Goal: Transaction & Acquisition: Book appointment/travel/reservation

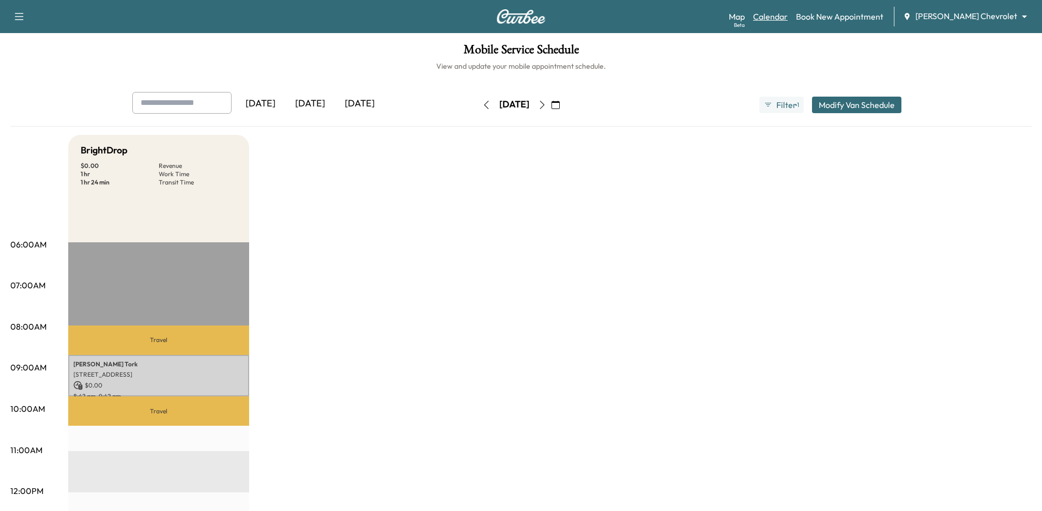
click at [787, 16] on link "Calendar" at bounding box center [770, 16] width 35 height 12
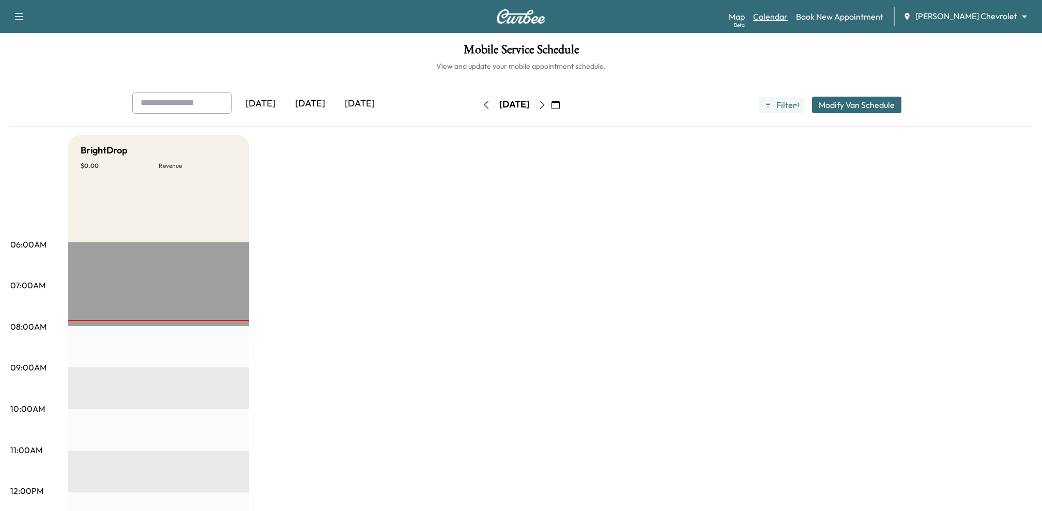
click at [787, 19] on link "Calendar" at bounding box center [770, 16] width 35 height 12
click at [261, 105] on div "[DATE]" at bounding box center [261, 104] width 50 height 24
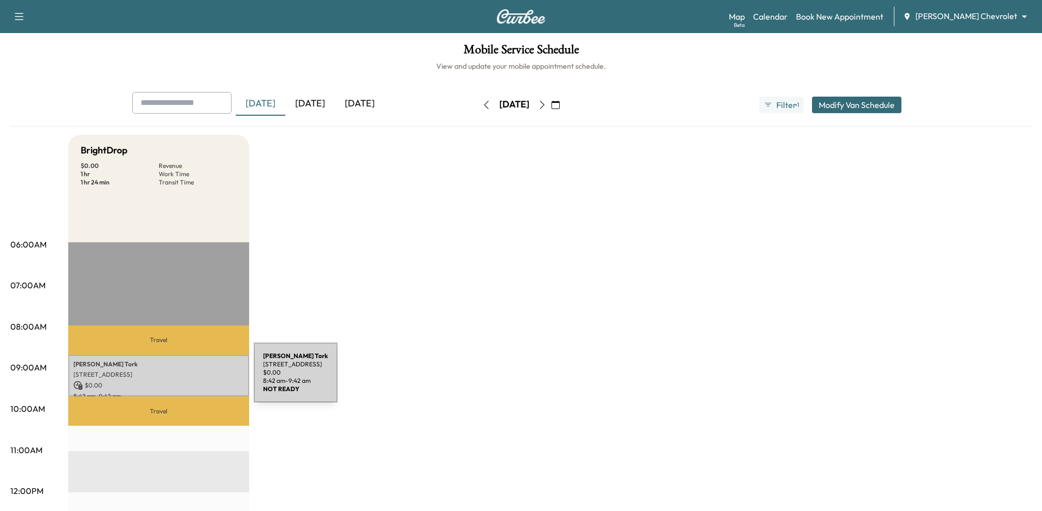
click at [176, 378] on div "Amir Tork 7121 Shelby Ave, Greenville, TX 75402, USA $ 0.00 8:42 am - 9:42 am" at bounding box center [158, 376] width 181 height 42
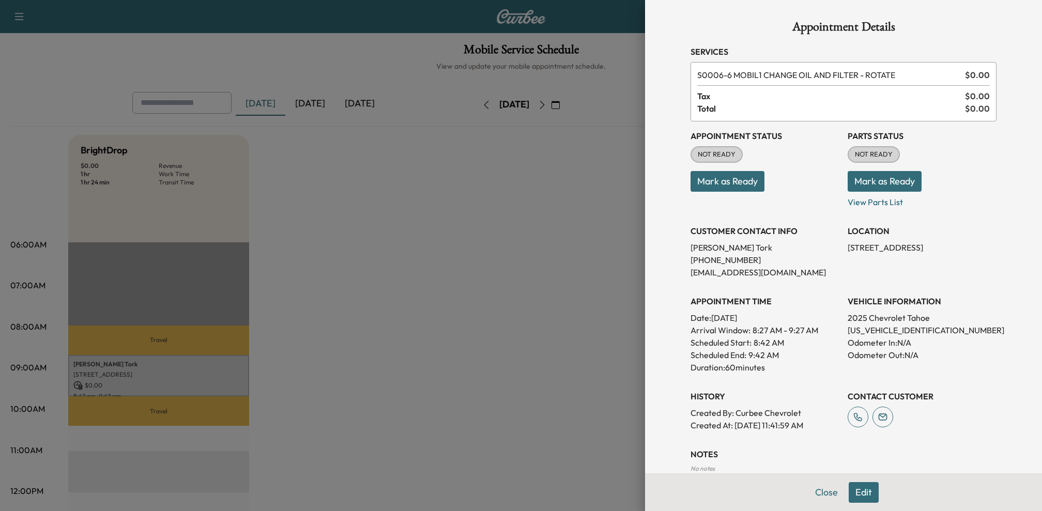
click at [864, 493] on button "Edit" at bounding box center [863, 492] width 30 height 21
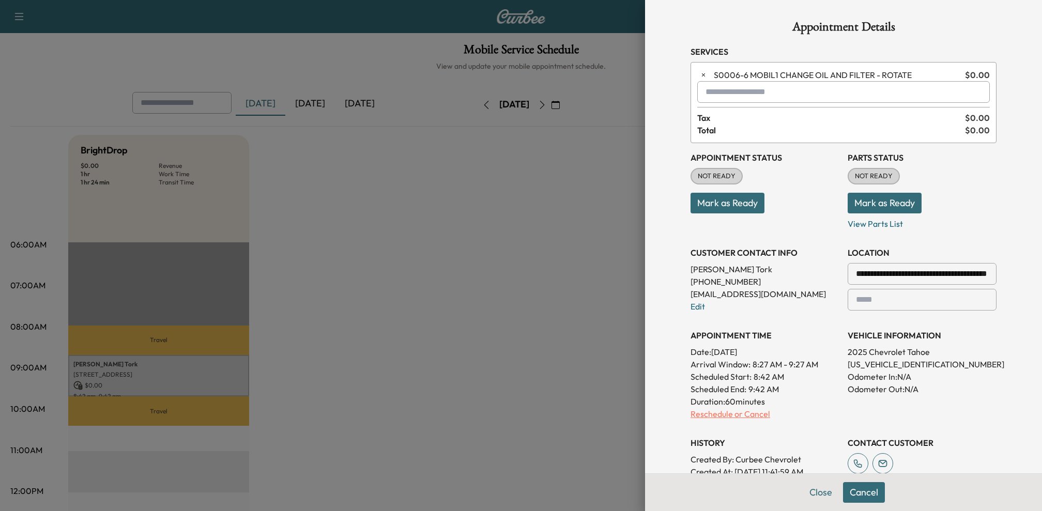
click at [722, 416] on p "Reschedule or Cancel" at bounding box center [764, 414] width 149 height 12
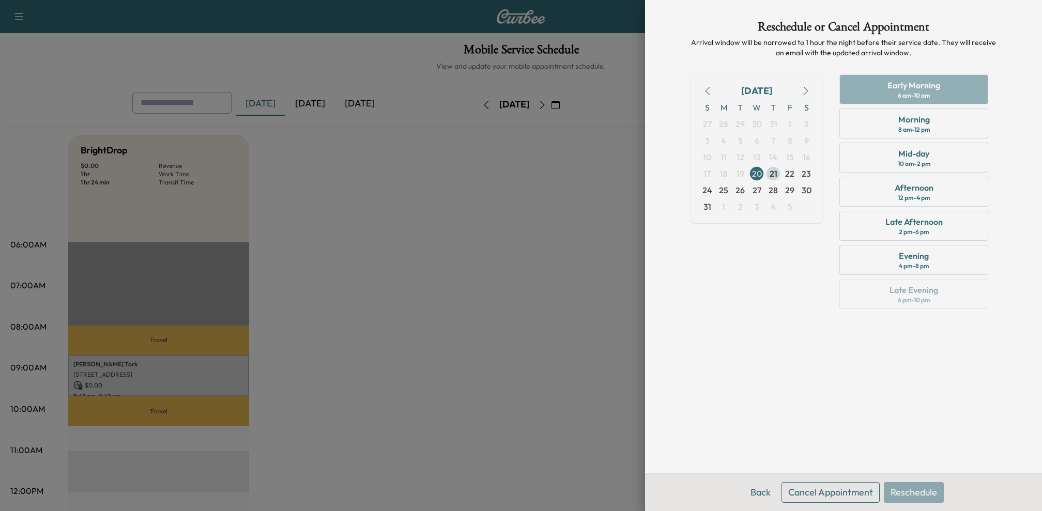
click at [776, 174] on span "21" at bounding box center [773, 173] width 8 height 12
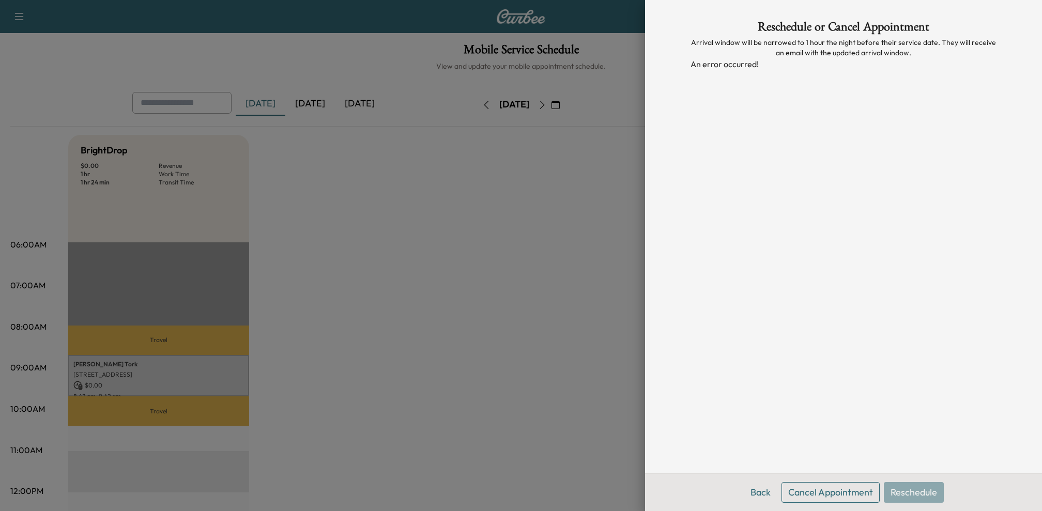
click at [722, 75] on div "Reschedule or Cancel Appointment Arrival window will be narrowed to 1 hour the …" at bounding box center [843, 236] width 331 height 473
click at [765, 495] on button "Back" at bounding box center [761, 492] width 34 height 21
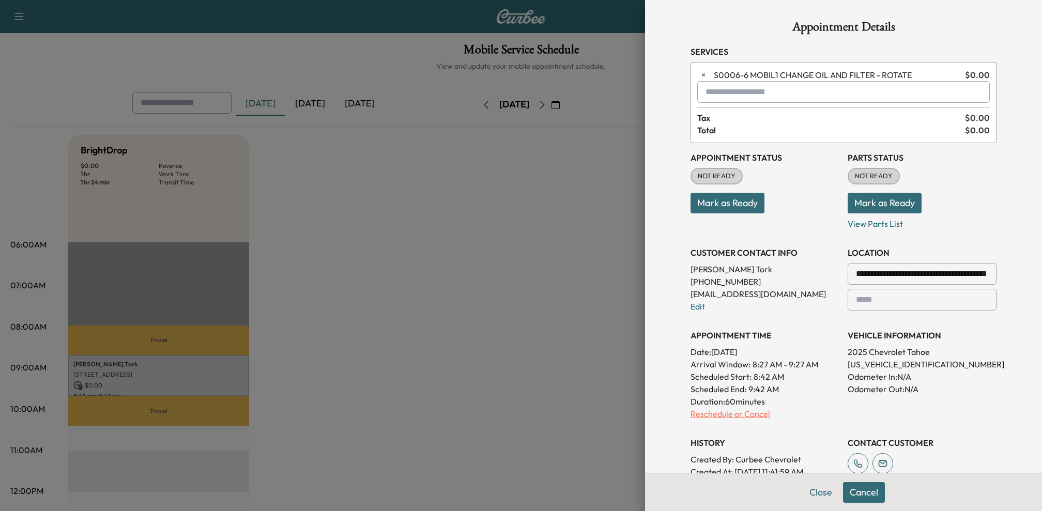
click at [721, 415] on p "Reschedule or Cancel" at bounding box center [764, 414] width 149 height 12
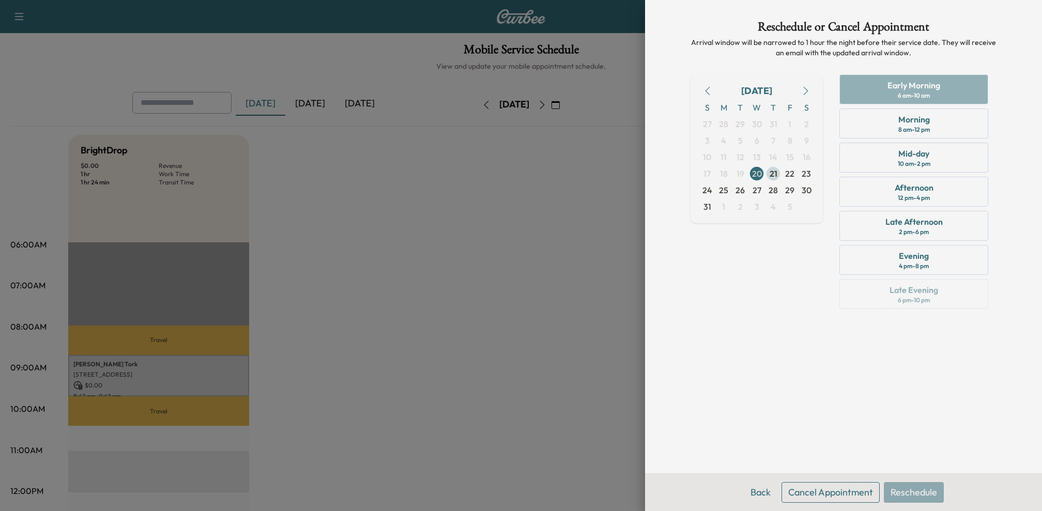
click at [774, 174] on span "21" at bounding box center [773, 173] width 8 height 12
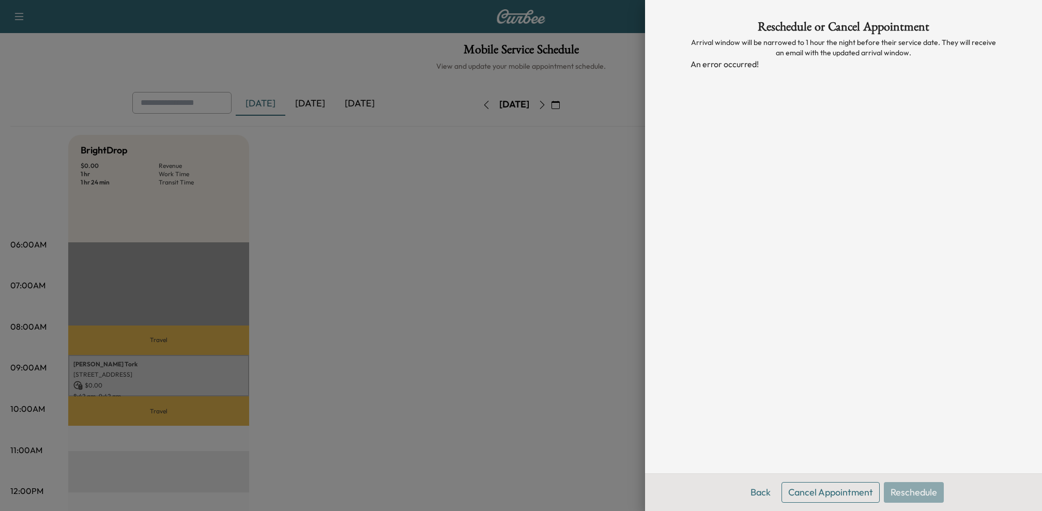
click at [342, 168] on div at bounding box center [521, 255] width 1042 height 511
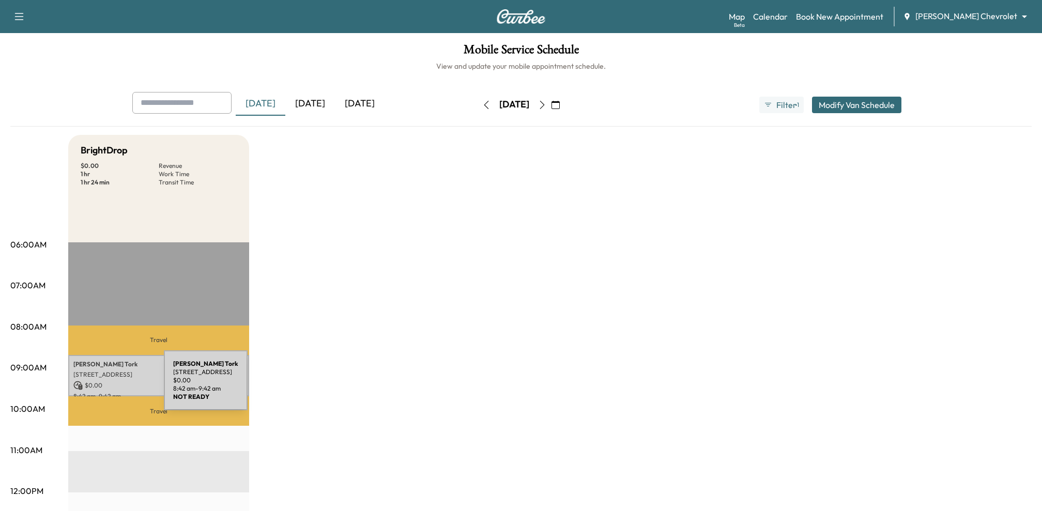
click at [86, 387] on p "$ 0.00" at bounding box center [158, 385] width 171 height 9
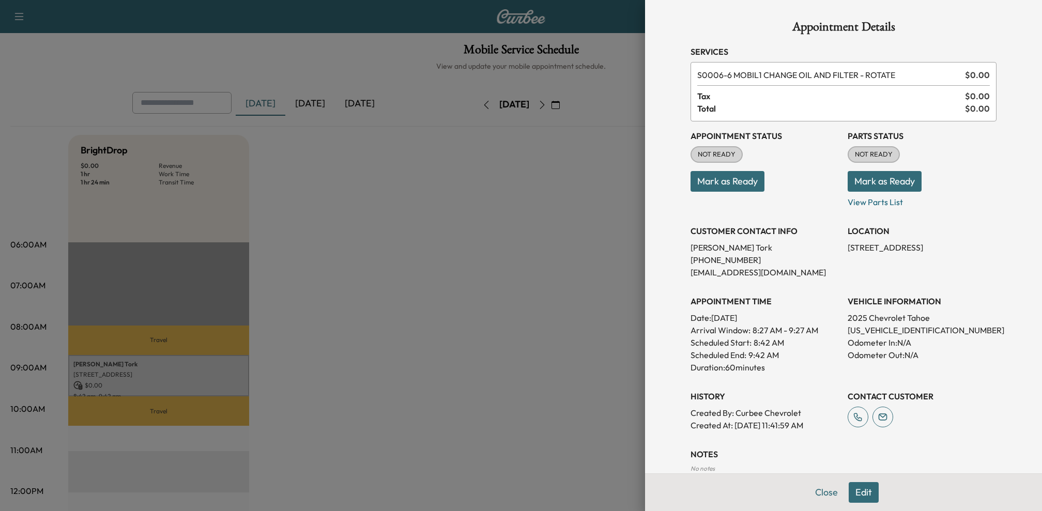
scroll to position [60, 0]
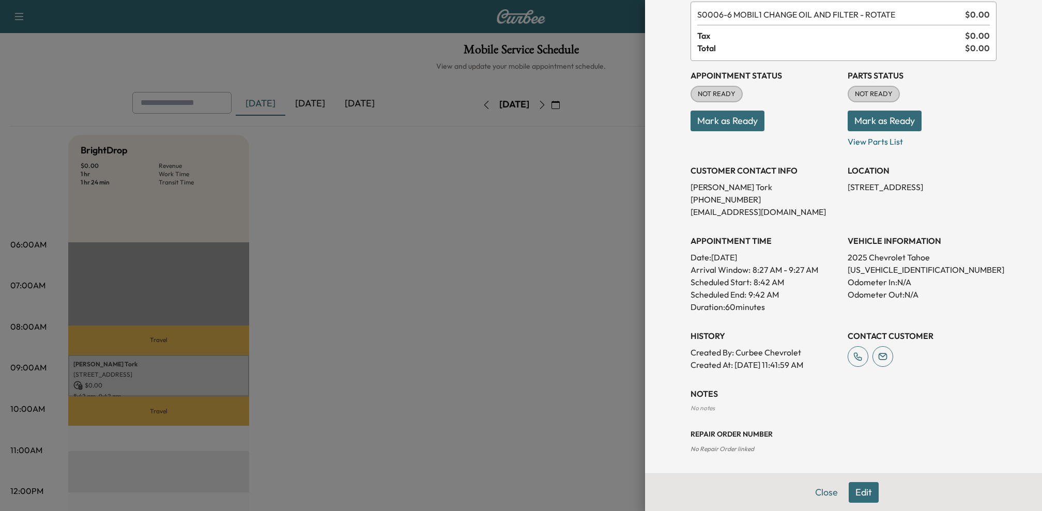
click at [862, 488] on button "Edit" at bounding box center [863, 492] width 30 height 21
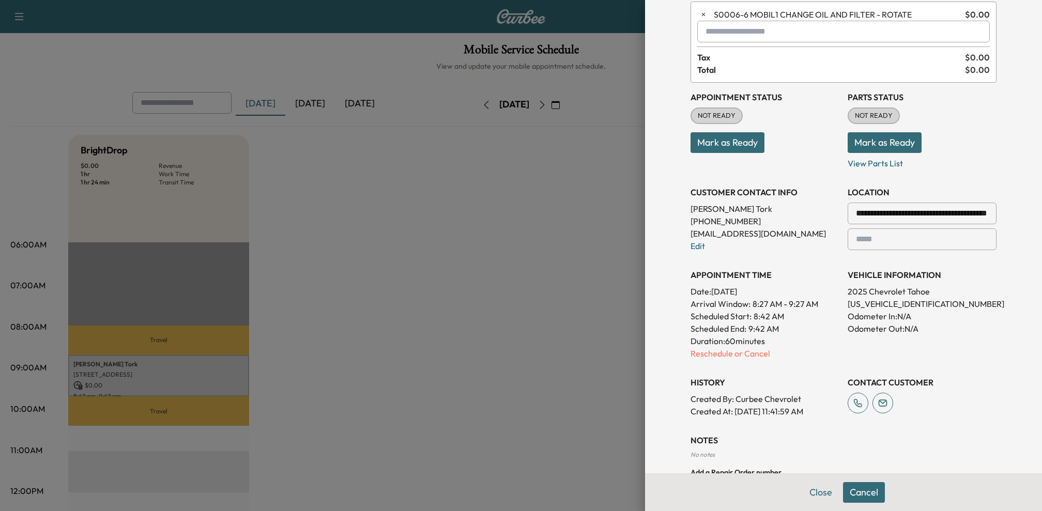
scroll to position [193, 0]
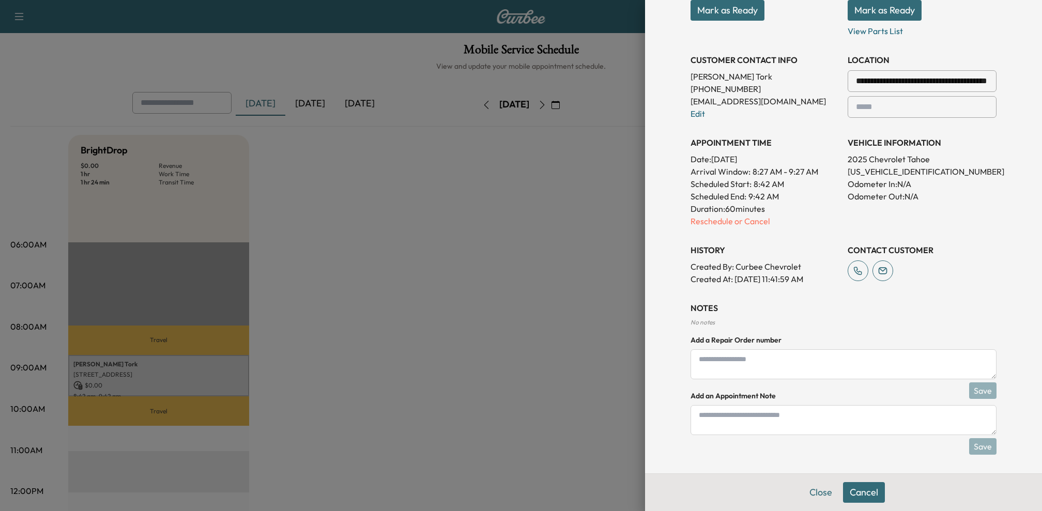
click at [780, 420] on textarea at bounding box center [843, 420] width 306 height 30
click at [793, 367] on textarea at bounding box center [843, 364] width 306 height 30
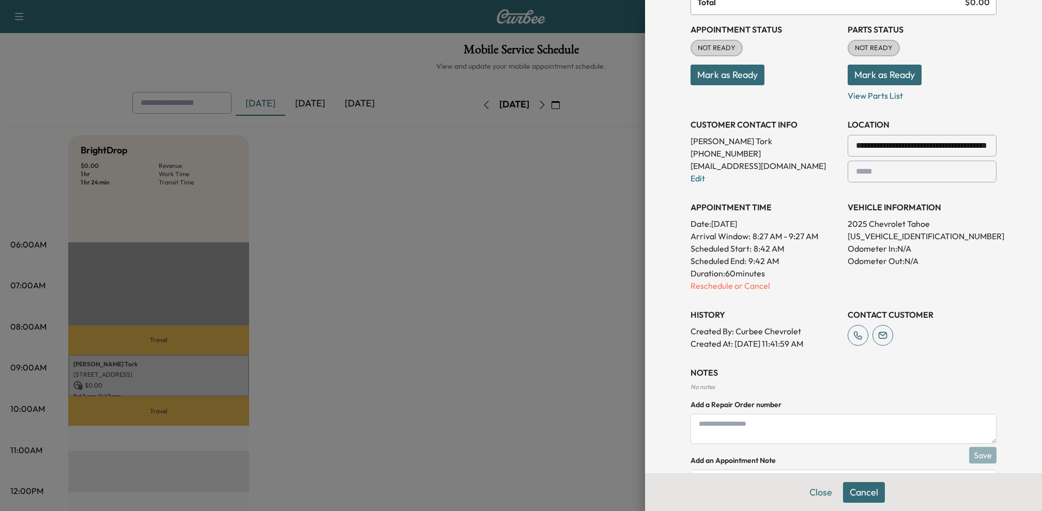
scroll to position [96, 0]
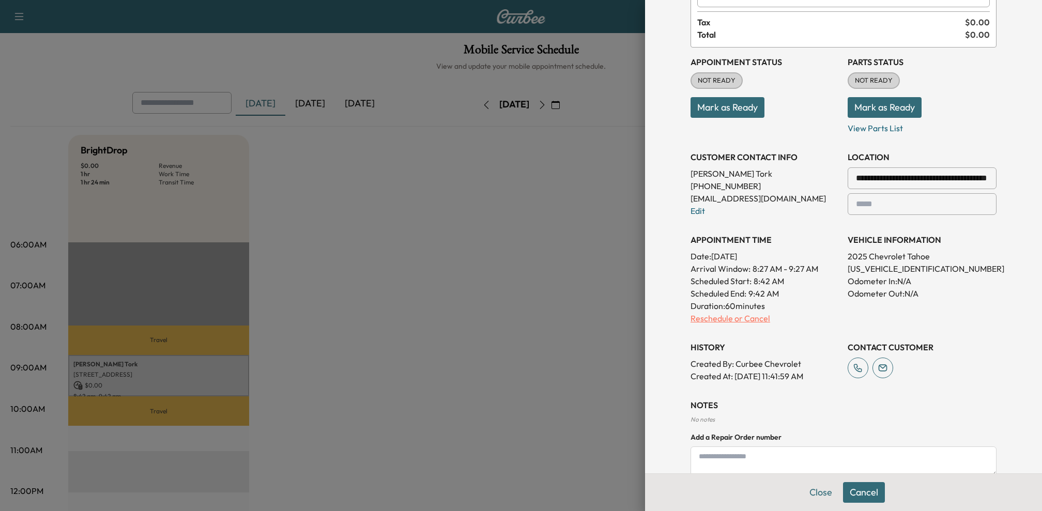
click at [722, 319] on p "Reschedule or Cancel" at bounding box center [764, 318] width 149 height 12
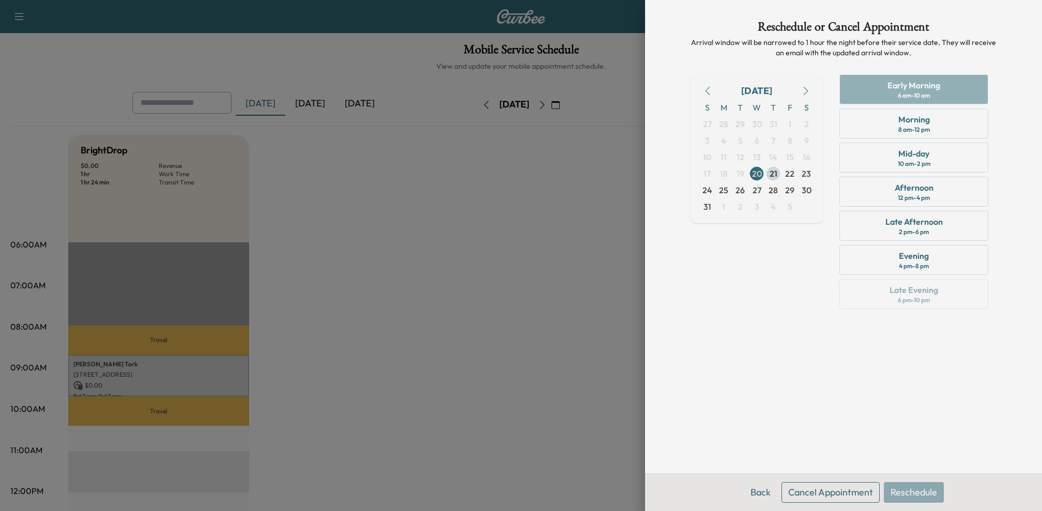
click at [775, 173] on span "21" at bounding box center [773, 173] width 8 height 12
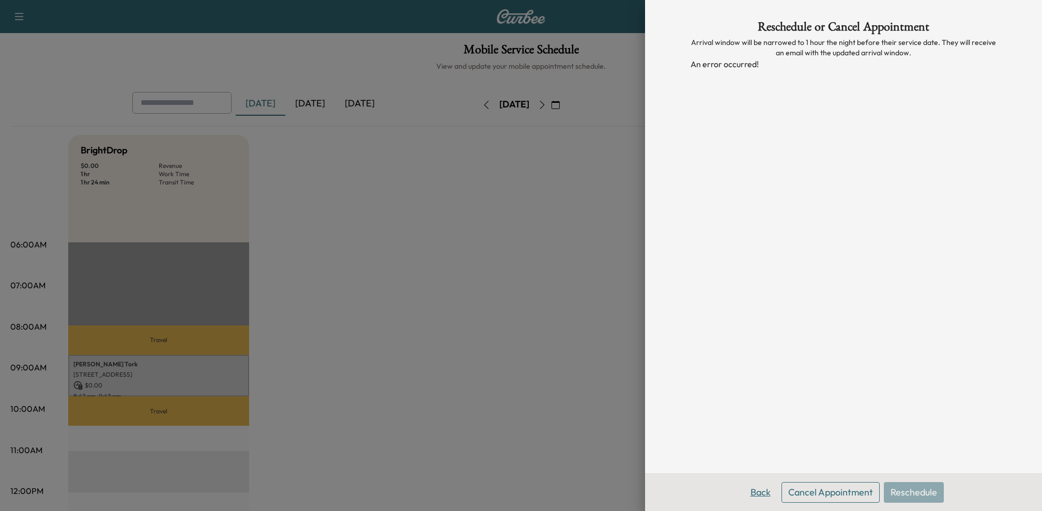
click at [755, 484] on button "Back" at bounding box center [761, 492] width 34 height 21
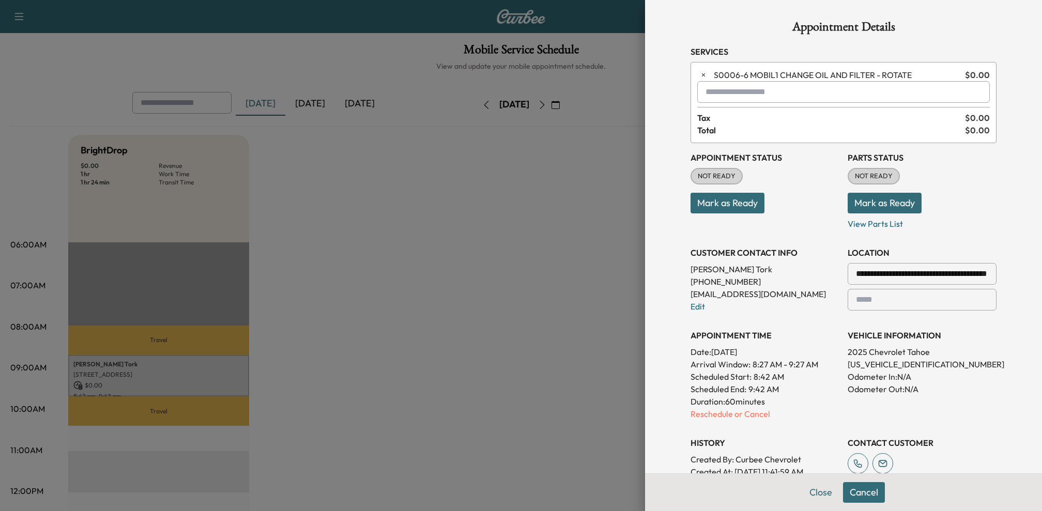
click at [534, 234] on div at bounding box center [521, 255] width 1042 height 511
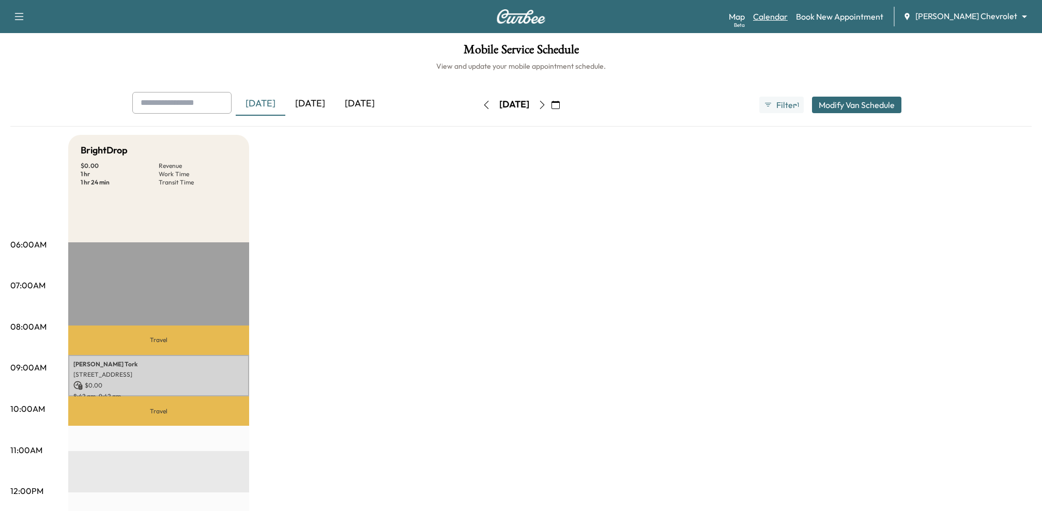
click at [787, 21] on link "Calendar" at bounding box center [770, 16] width 35 height 12
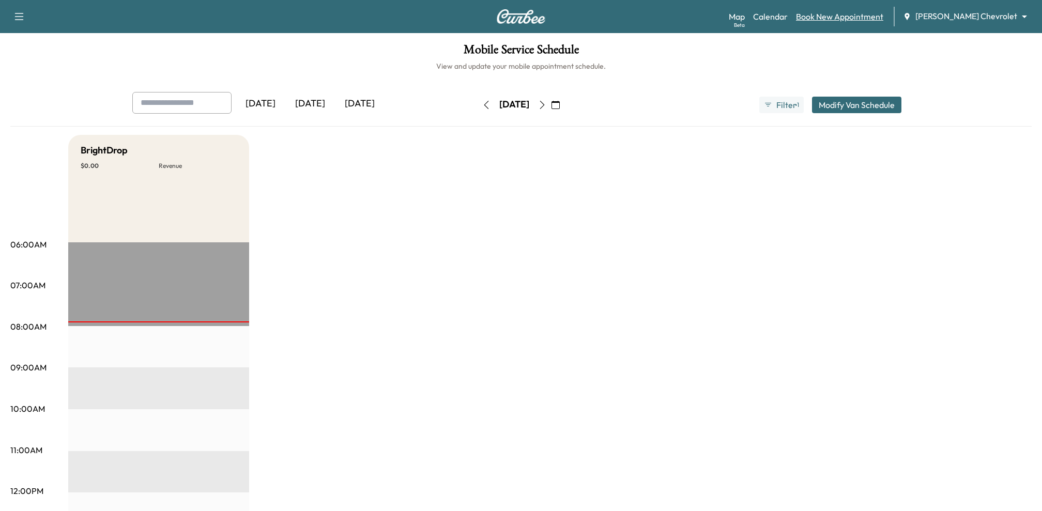
click at [858, 15] on link "Book New Appointment" at bounding box center [839, 16] width 87 height 12
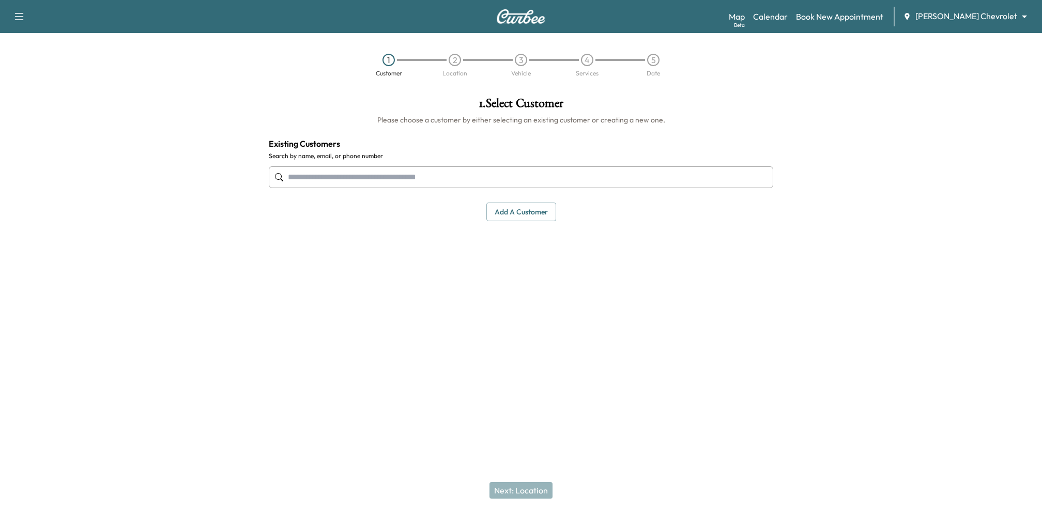
click at [517, 175] on input "text" at bounding box center [521, 177] width 504 height 22
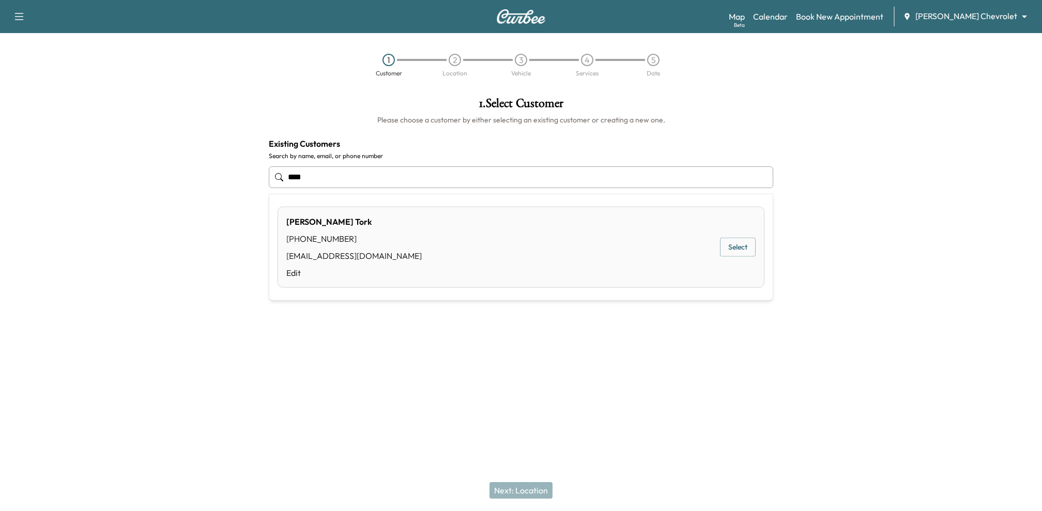
click at [753, 251] on button "Select" at bounding box center [738, 247] width 36 height 19
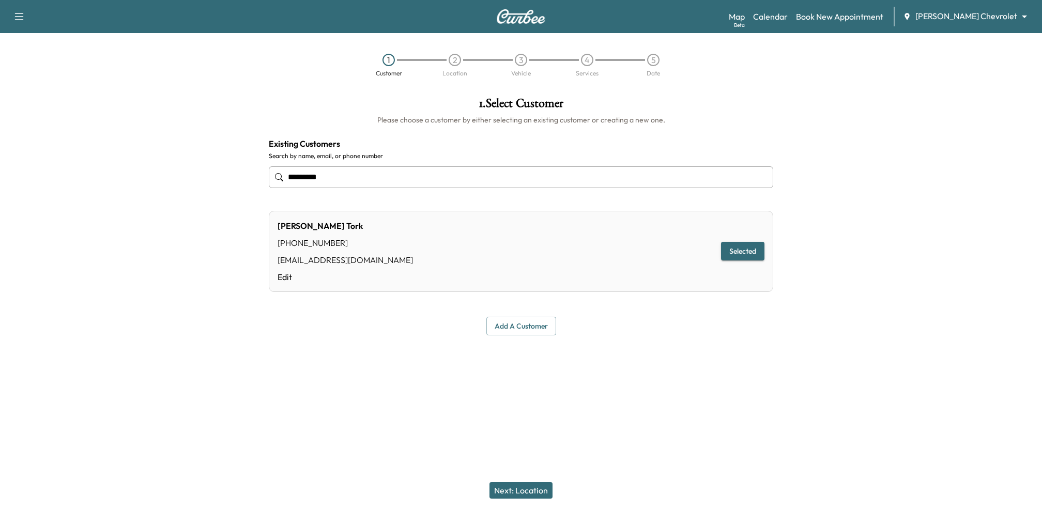
type input "*********"
click at [532, 487] on button "Next: Location" at bounding box center [520, 490] width 63 height 17
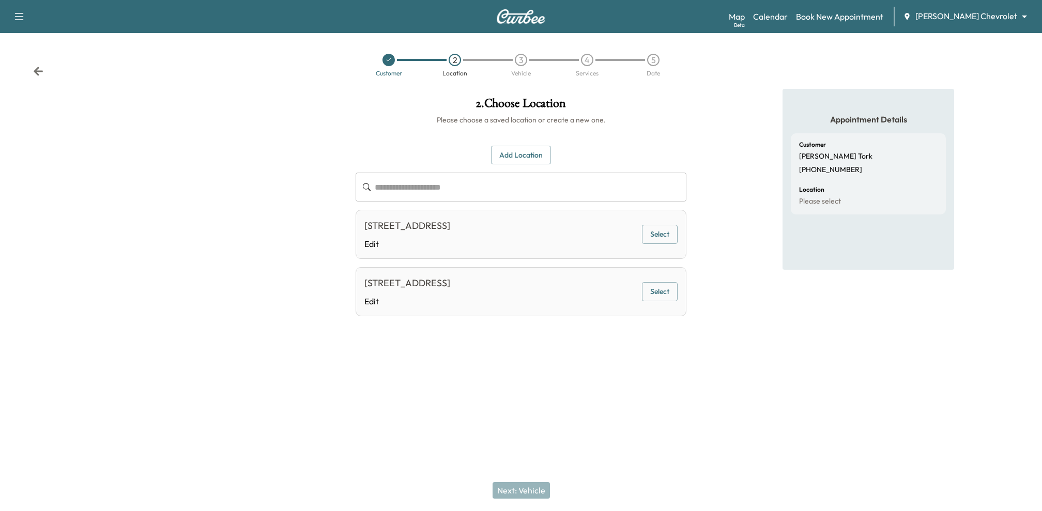
click at [662, 293] on button "Select" at bounding box center [660, 291] width 36 height 19
click at [516, 491] on button "Next: Vehicle" at bounding box center [520, 490] width 57 height 17
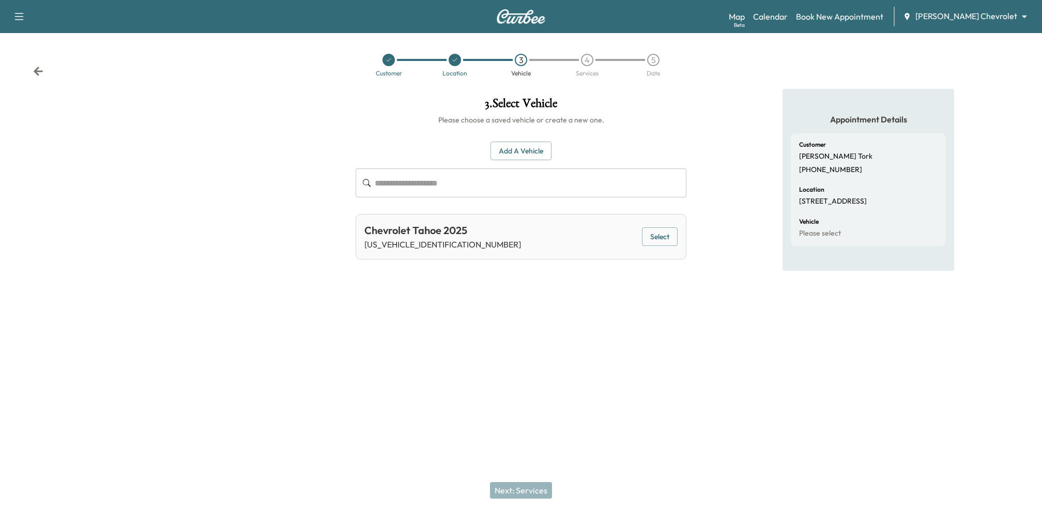
click at [663, 238] on button "Select" at bounding box center [660, 236] width 36 height 19
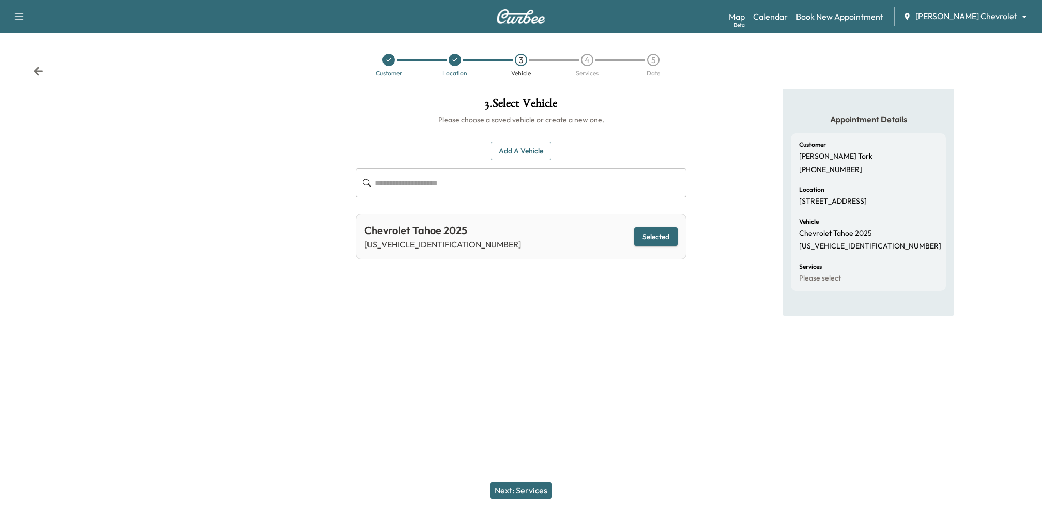
click at [503, 494] on button "Next: Services" at bounding box center [521, 490] width 62 height 17
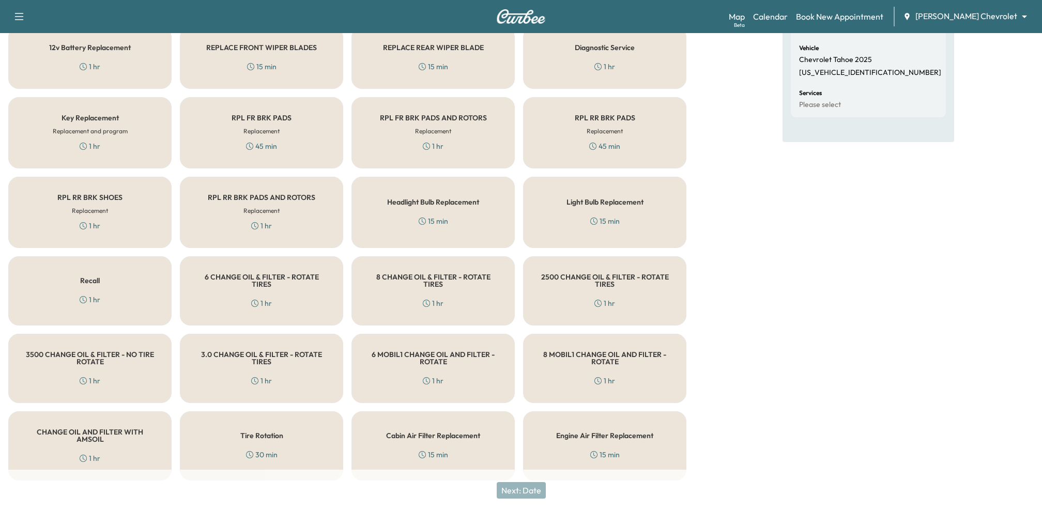
scroll to position [181, 0]
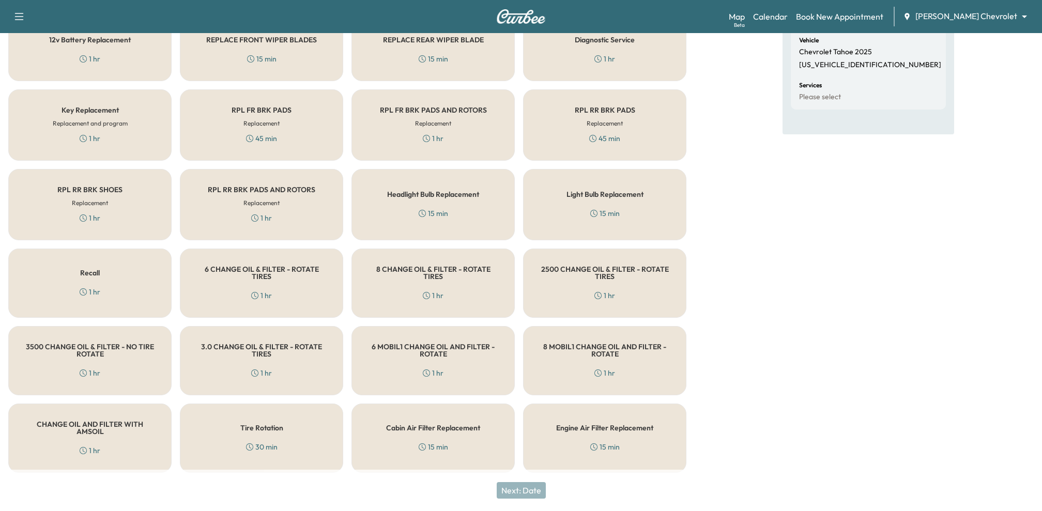
click at [276, 288] on div "6 CHANGE OIL & FILTER - ROTATE TIRES 1 hr" at bounding box center [261, 283] width 163 height 69
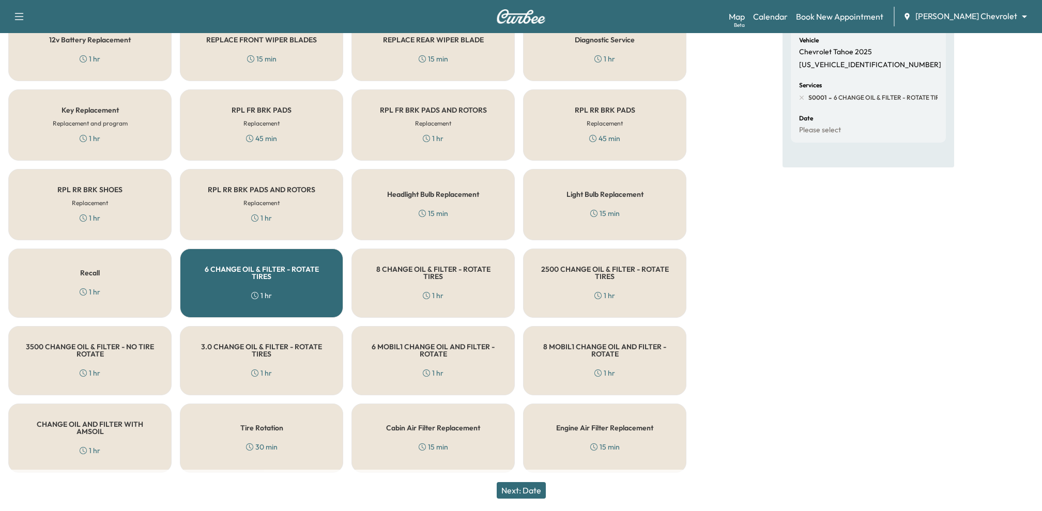
click at [310, 435] on div "Tire Rotation 30 min" at bounding box center [261, 438] width 163 height 69
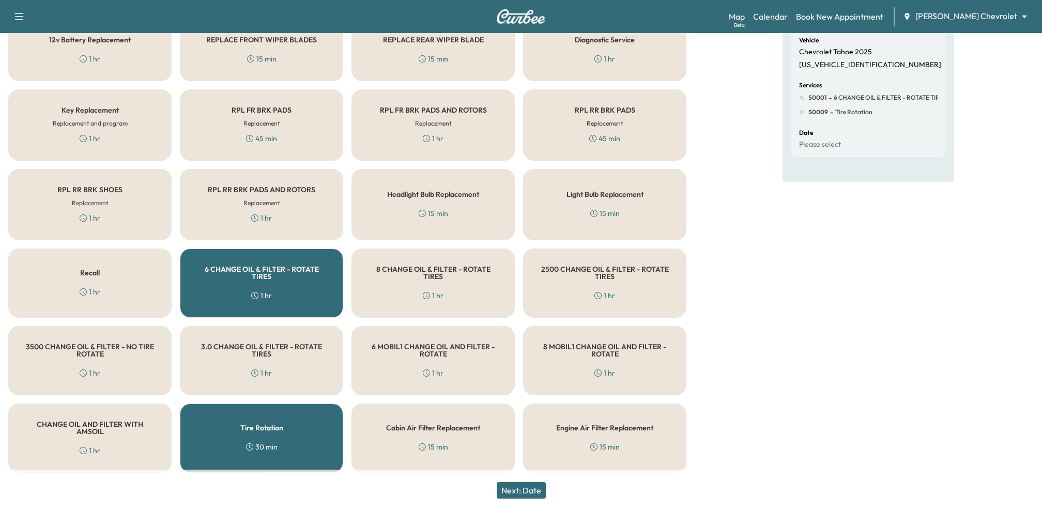
click at [476, 443] on div "Cabin Air Filter Replacement 15 min" at bounding box center [432, 438] width 163 height 69
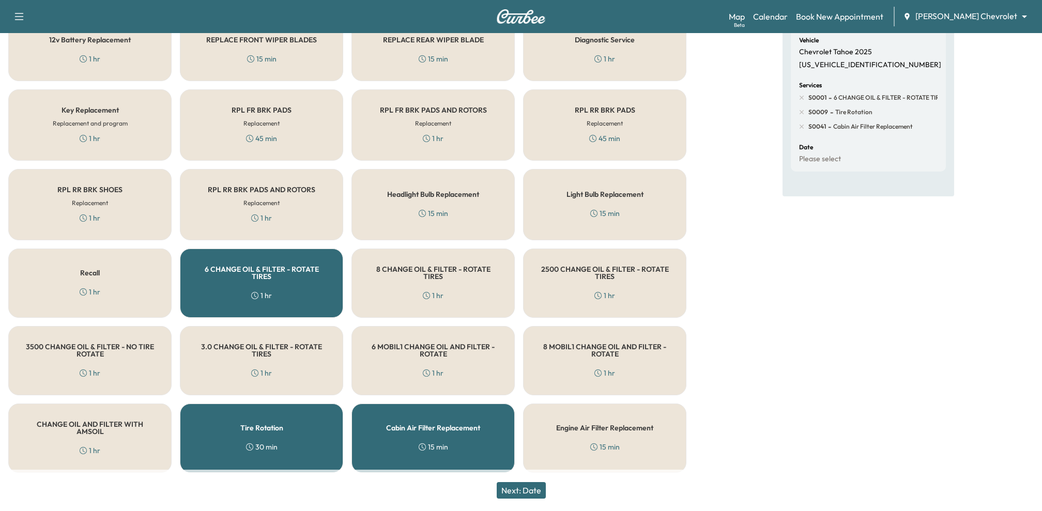
click at [486, 454] on div "Cabin Air Filter Replacement 15 min" at bounding box center [432, 438] width 163 height 69
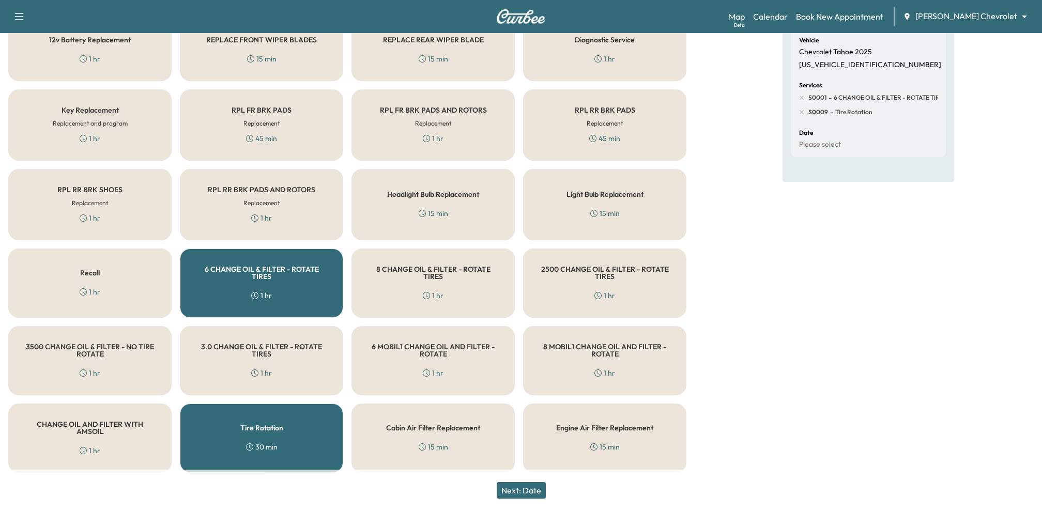
click at [517, 491] on button "Next: Date" at bounding box center [521, 490] width 49 height 17
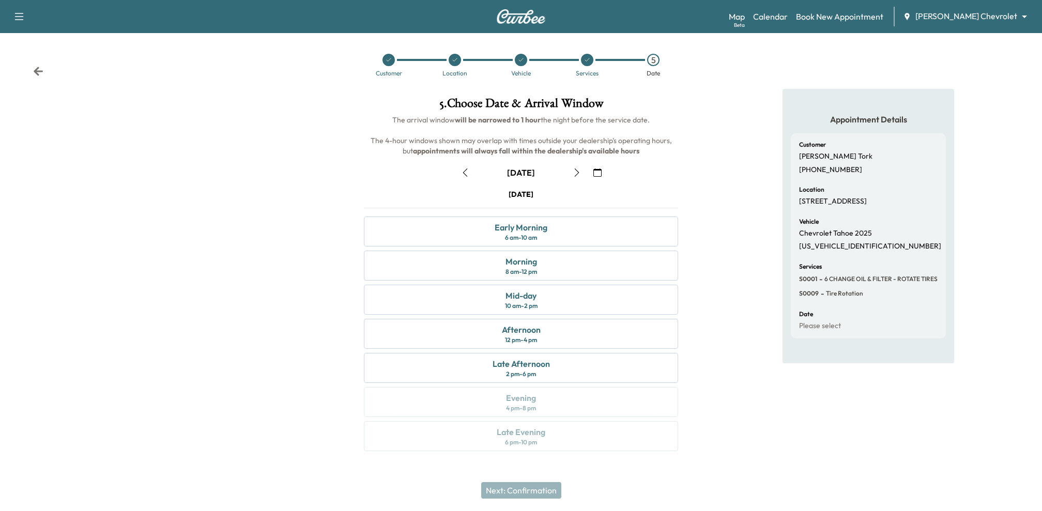
click at [461, 163] on div "August [DATE] S M T W T F S 27 28 29 30 31 1 2 3 4 5 6 7 8 9 10 11 12 13 14 15 …" at bounding box center [521, 305] width 331 height 299
click at [461, 172] on icon "button" at bounding box center [465, 172] width 8 height 8
click at [491, 336] on div "Afternoon 12 pm - 4 pm" at bounding box center [521, 334] width 314 height 30
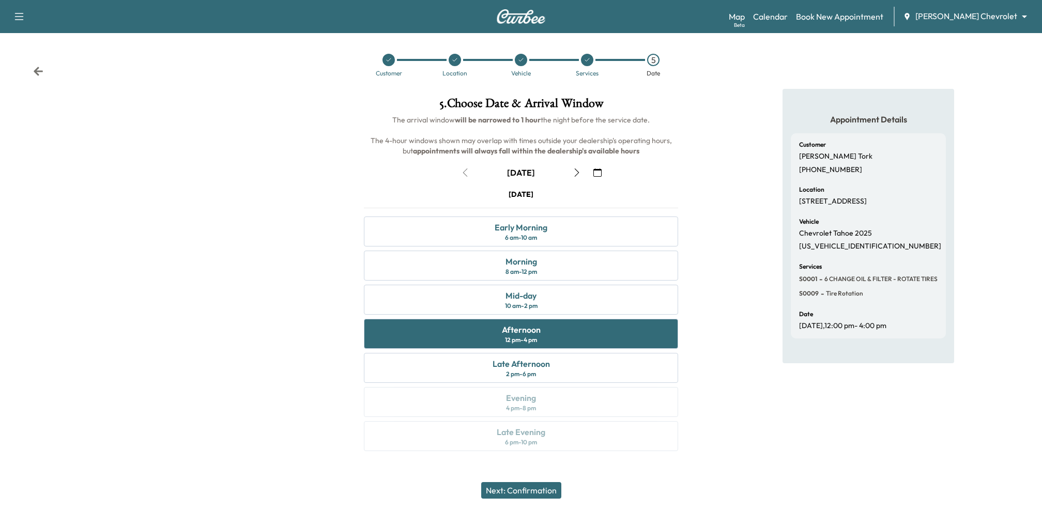
click at [514, 495] on button "Next: Confirmation" at bounding box center [521, 490] width 80 height 17
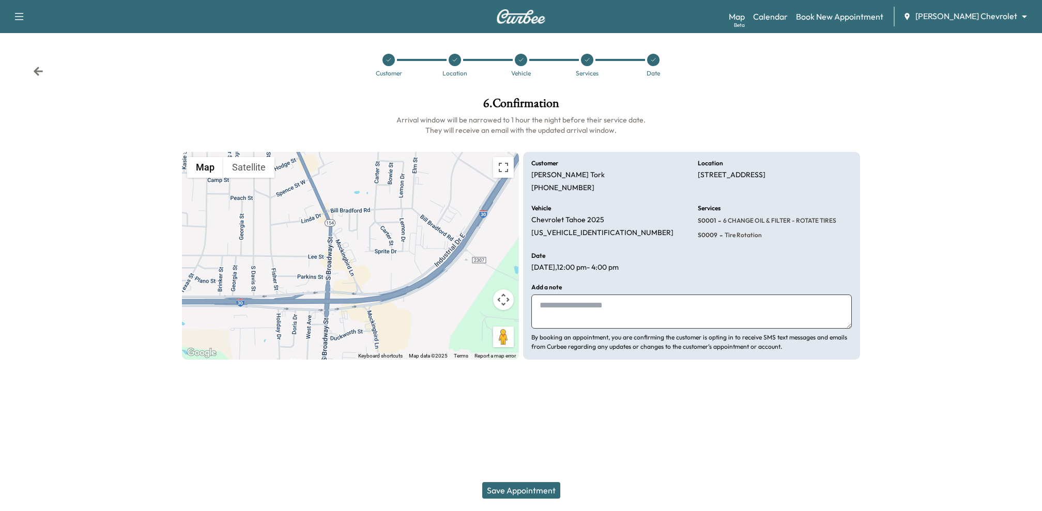
click at [612, 301] on textarea at bounding box center [691, 312] width 320 height 34
type textarea "**********"
click at [522, 492] on button "Save Appointment" at bounding box center [521, 490] width 78 height 17
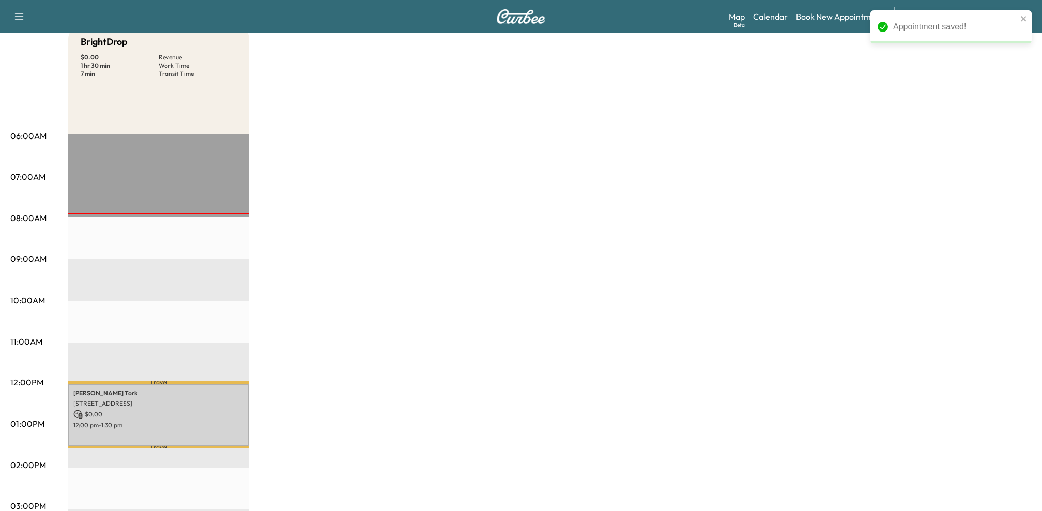
scroll to position [129, 0]
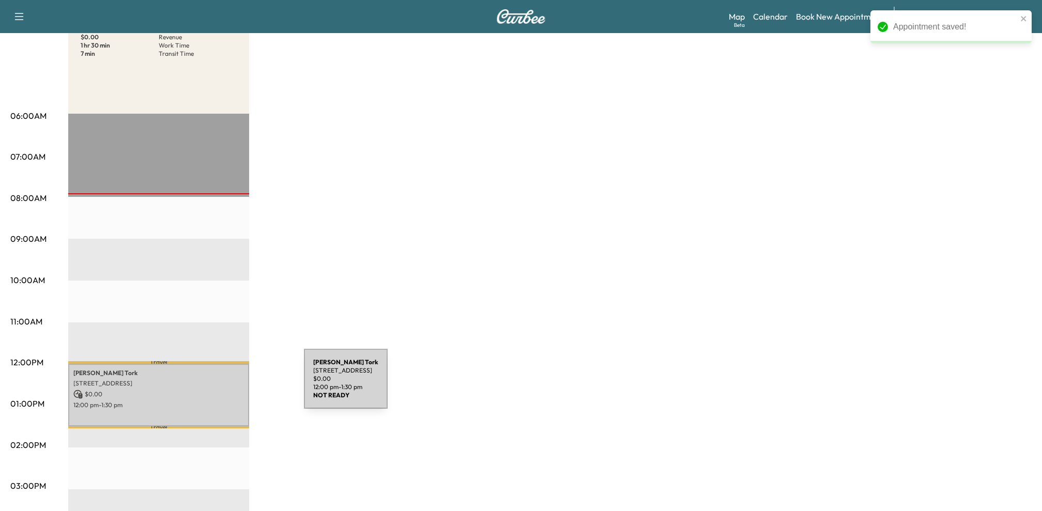
click at [226, 385] on p "[STREET_ADDRESS]" at bounding box center [158, 383] width 171 height 8
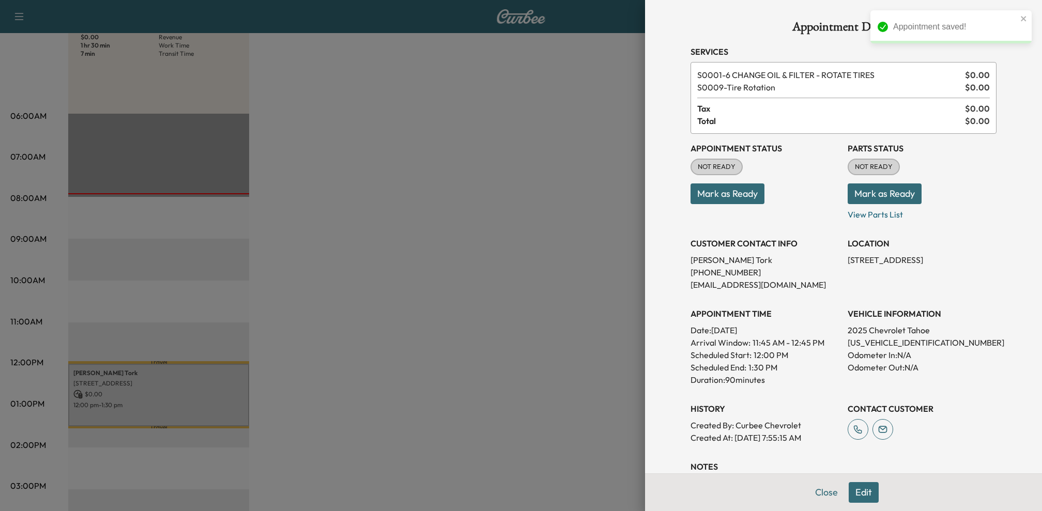
click at [890, 189] on button "Mark as Ready" at bounding box center [884, 193] width 74 height 21
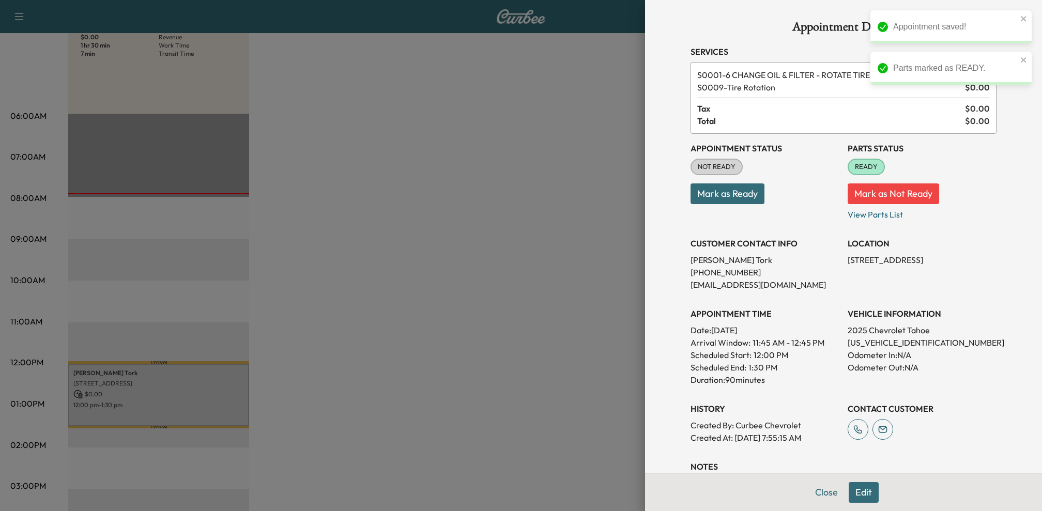
click at [749, 194] on button "Mark as Ready" at bounding box center [727, 193] width 74 height 21
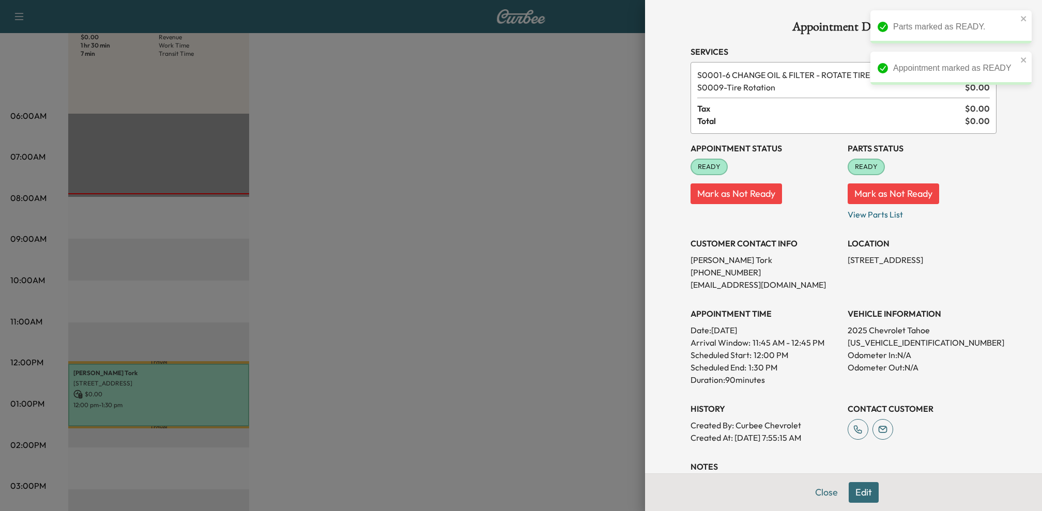
click at [578, 205] on div at bounding box center [521, 255] width 1042 height 511
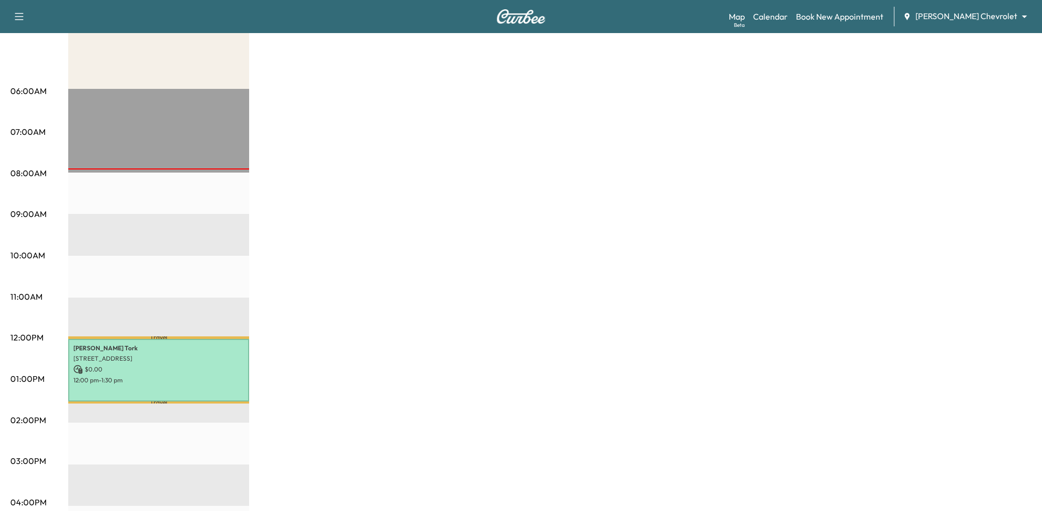
scroll to position [167, 0]
